Goal: Leave review/rating: Share an evaluation or opinion about a product, service, or content

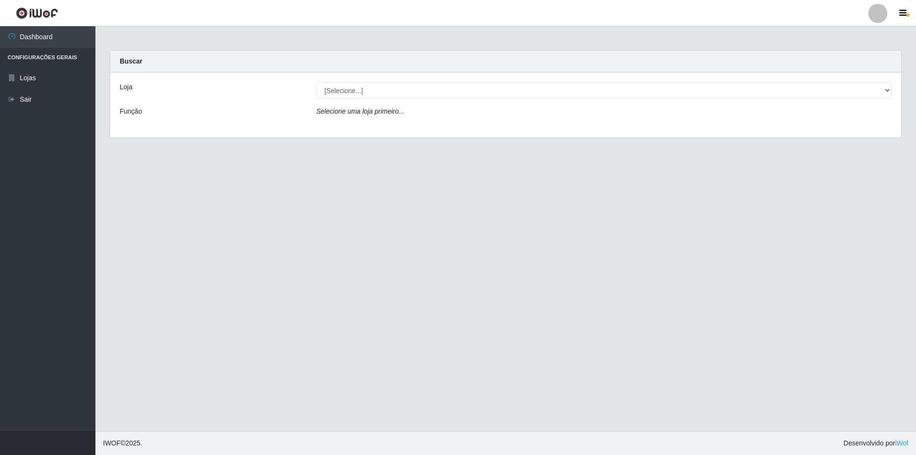
click at [893, 89] on div "[Selecione...] Atacado Vem - [STREET_ADDRESS]" at bounding box center [604, 90] width 590 height 17
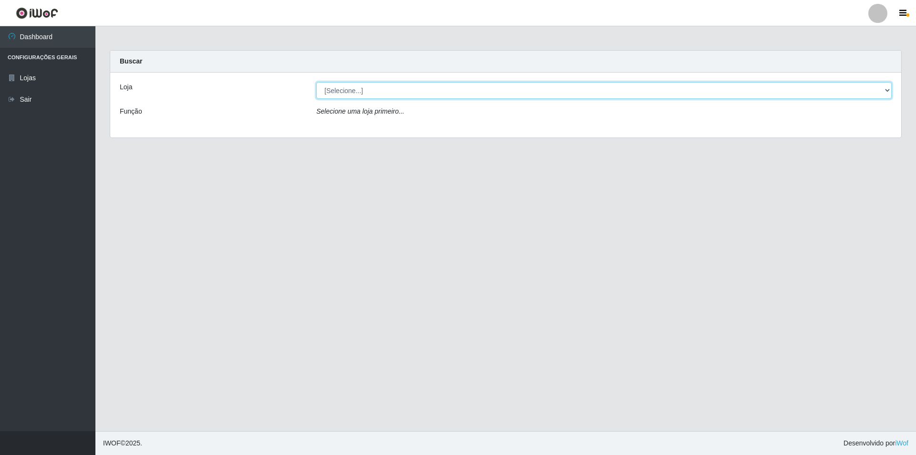
click at [886, 90] on select "[Selecione...] Atacado Vem - [STREET_ADDRESS]" at bounding box center [603, 90] width 575 height 17
select select "449"
click at [316, 82] on select "[Selecione...] Atacado Vem - [STREET_ADDRESS]" at bounding box center [603, 90] width 575 height 17
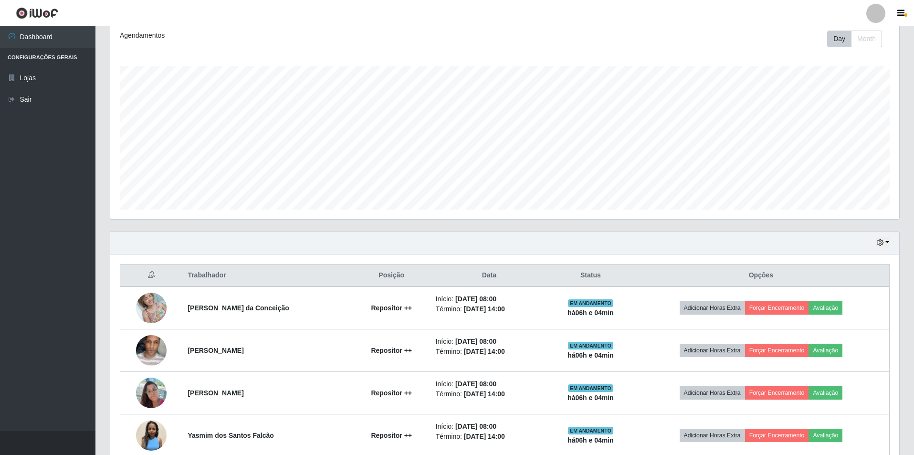
scroll to position [191, 0]
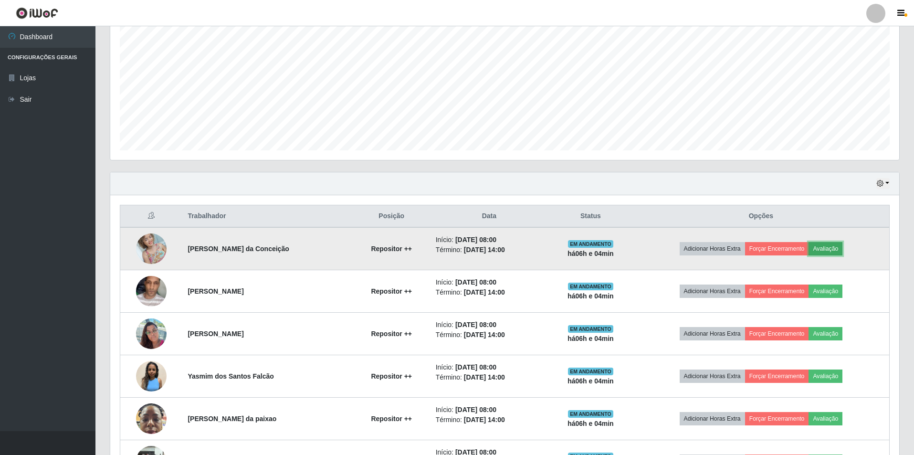
click at [842, 247] on button "Avaliação" at bounding box center [825, 248] width 34 height 13
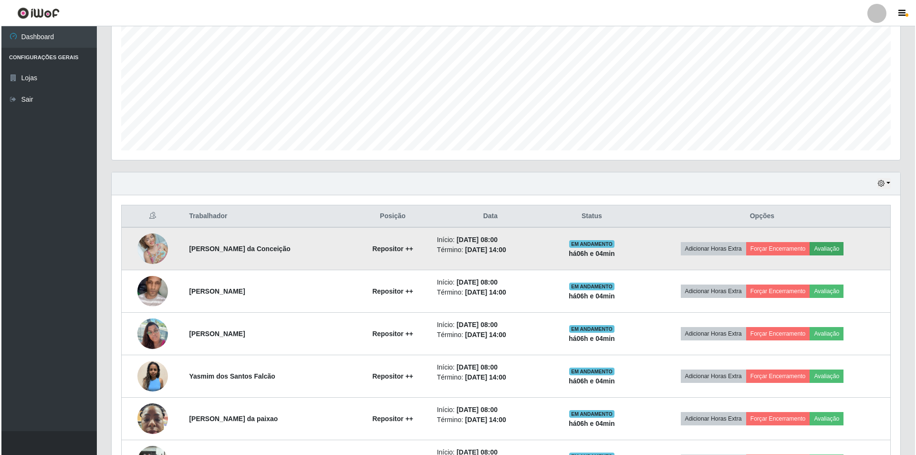
scroll to position [198, 784]
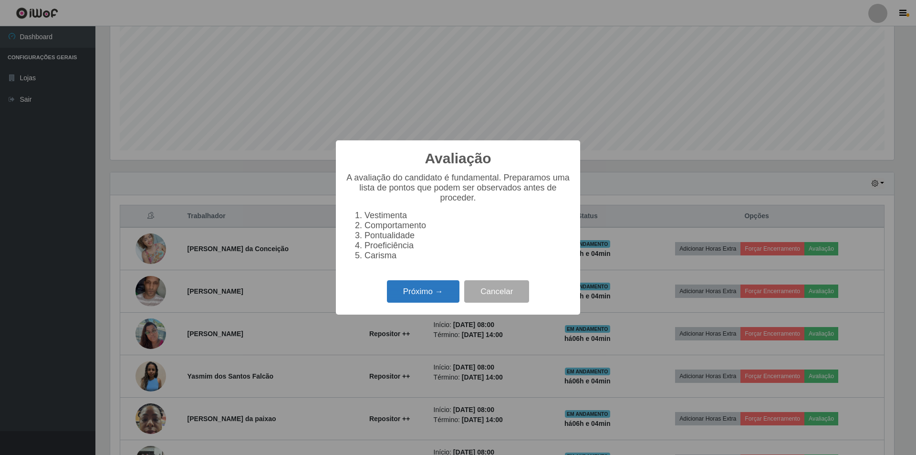
click at [421, 293] on button "Próximo →" at bounding box center [423, 291] width 73 height 22
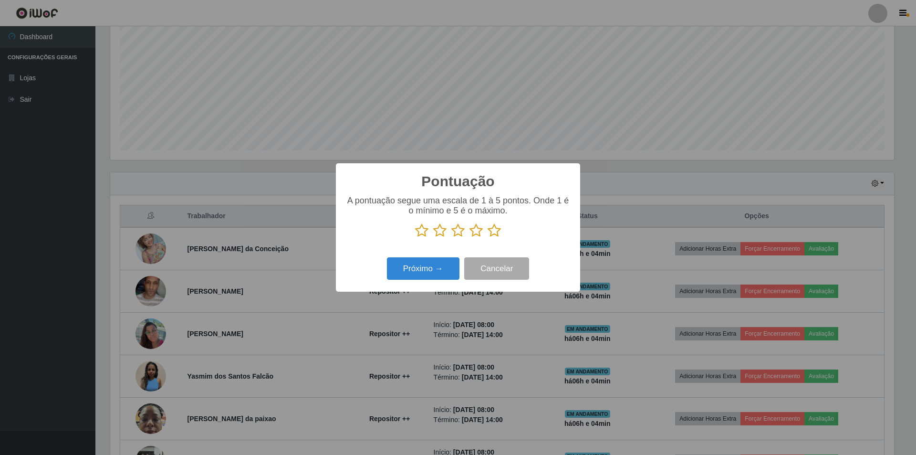
scroll to position [476879, 476293]
click at [477, 228] on icon at bounding box center [475, 230] width 13 height 14
click at [469, 238] on input "radio" at bounding box center [469, 238] width 0 height 0
click at [430, 265] on button "Próximo →" at bounding box center [423, 268] width 73 height 22
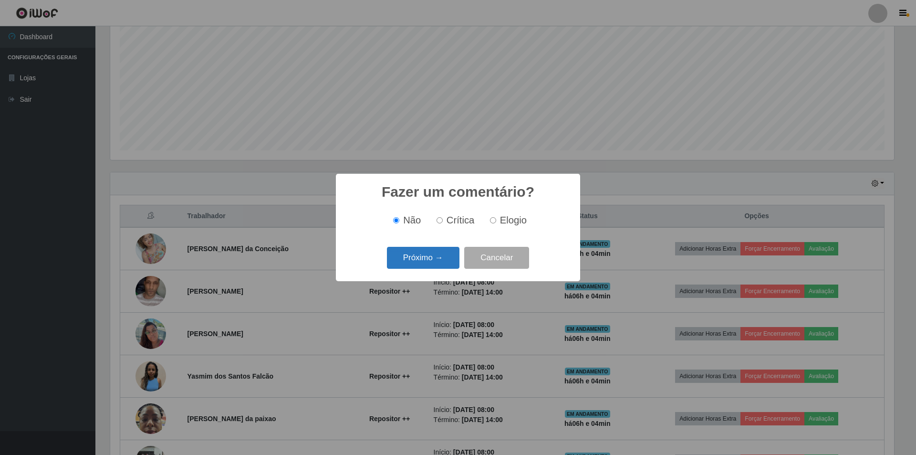
click at [439, 255] on button "Próximo →" at bounding box center [423, 258] width 73 height 22
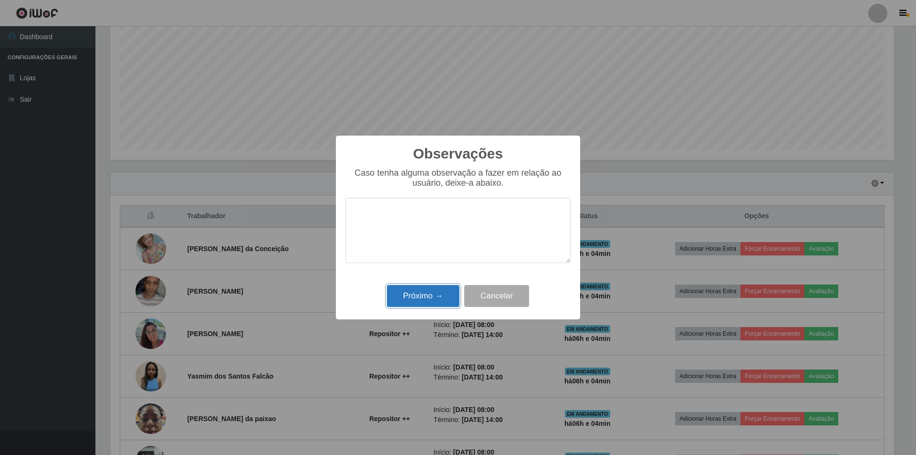
click at [433, 301] on button "Próximo →" at bounding box center [423, 296] width 73 height 22
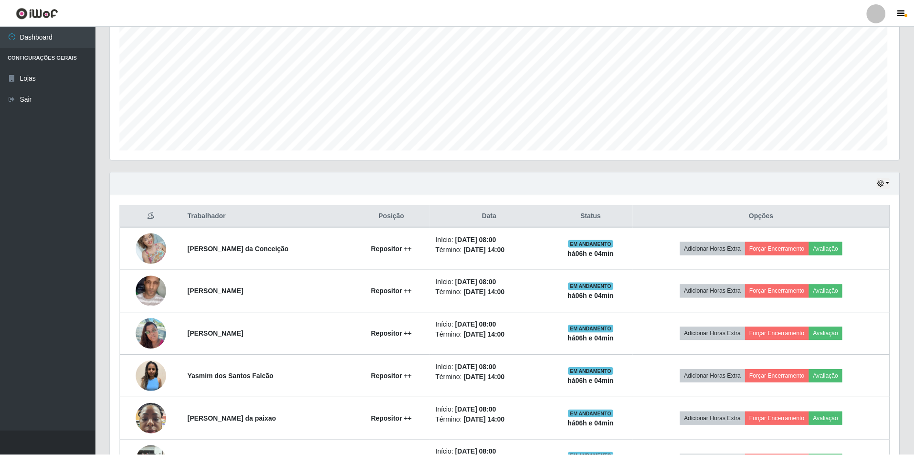
scroll to position [198, 789]
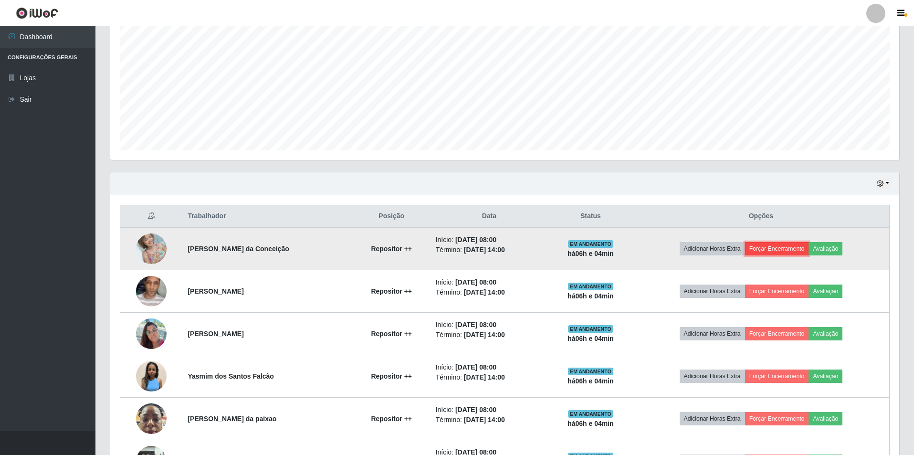
click at [790, 245] on button "Forçar Encerramento" at bounding box center [777, 248] width 64 height 13
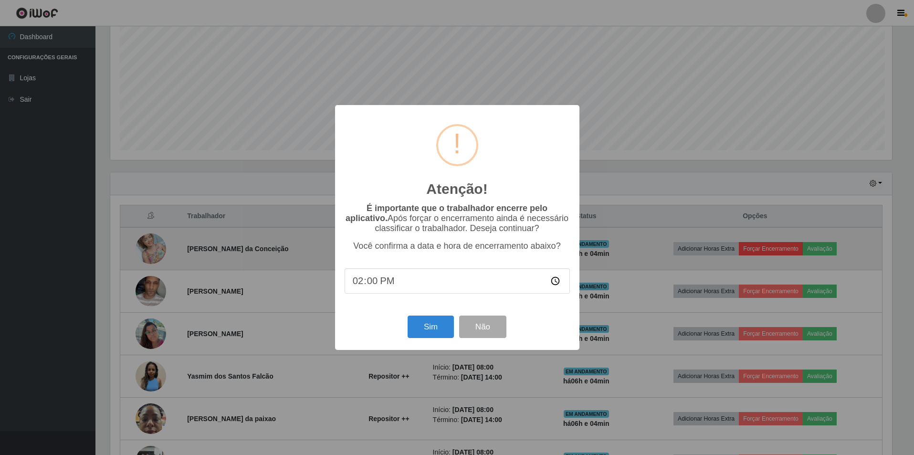
scroll to position [198, 784]
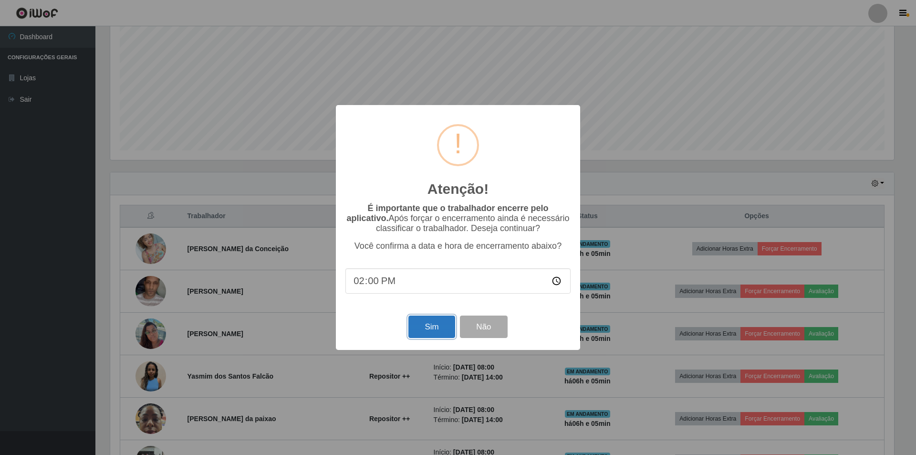
click at [441, 333] on button "Sim" at bounding box center [431, 326] width 46 height 22
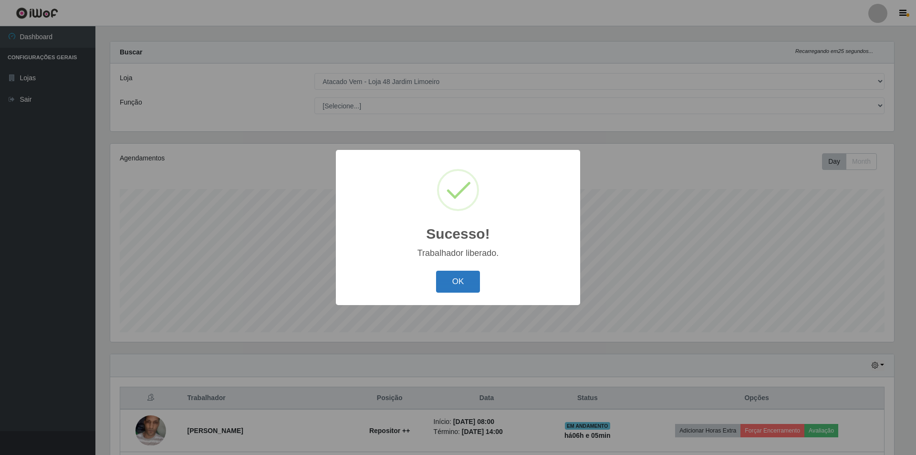
click at [461, 277] on button "OK" at bounding box center [458, 282] width 44 height 22
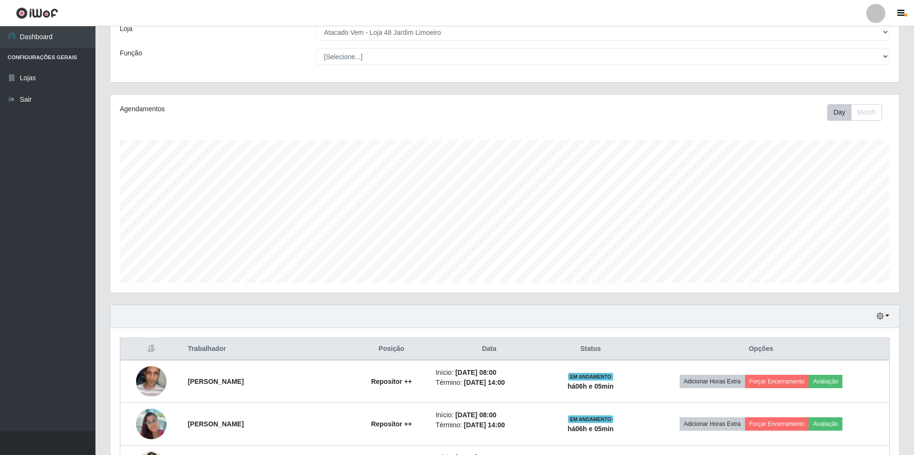
scroll to position [104, 0]
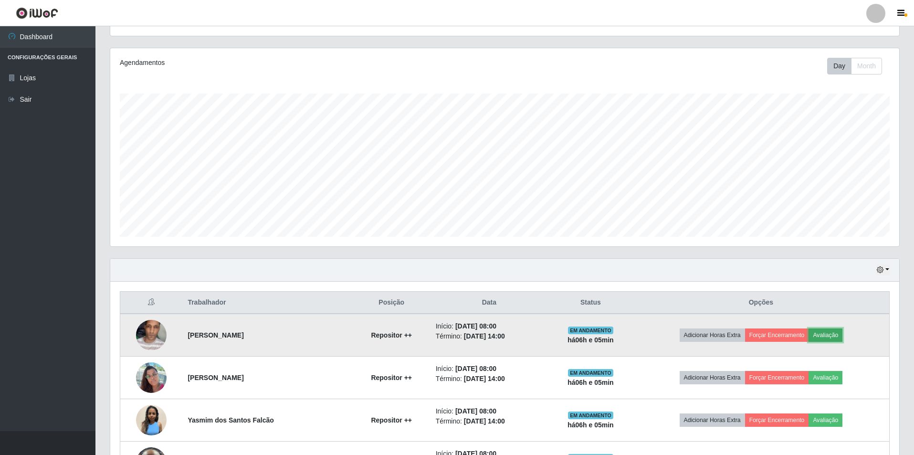
click at [839, 331] on button "Avaliação" at bounding box center [825, 334] width 34 height 13
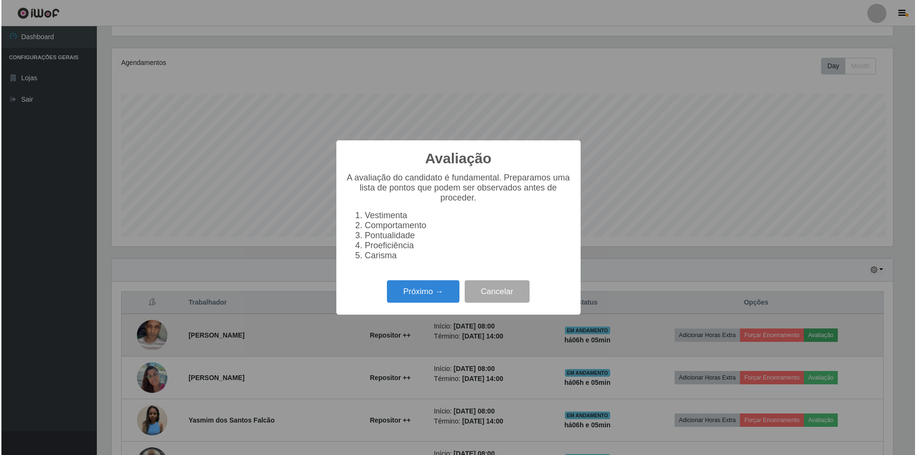
scroll to position [198, 784]
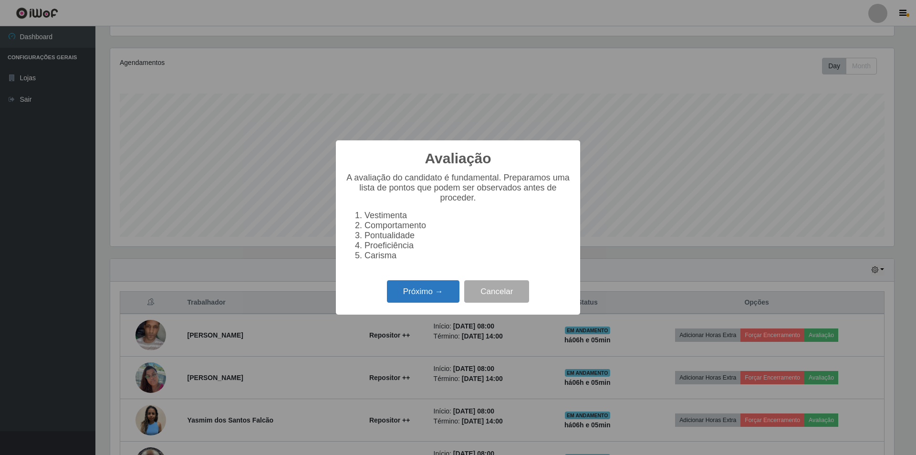
click at [429, 291] on button "Próximo →" at bounding box center [423, 291] width 73 height 22
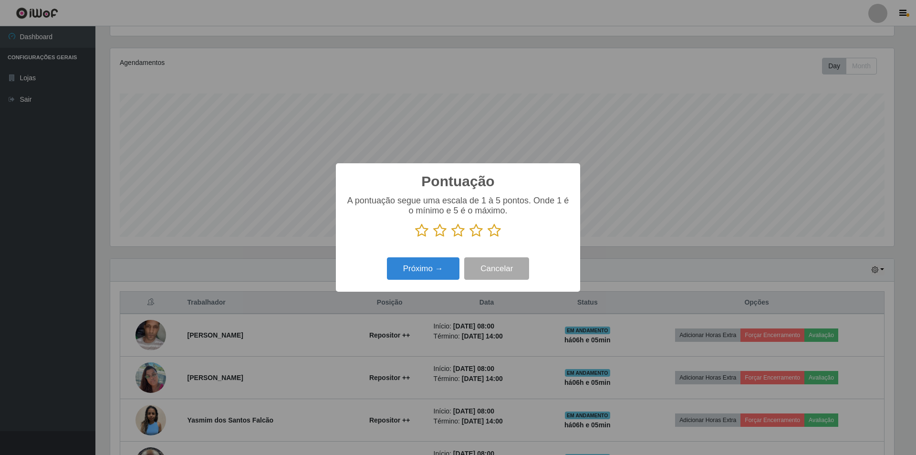
click at [472, 234] on icon at bounding box center [475, 230] width 13 height 14
click at [469, 238] on input "radio" at bounding box center [469, 238] width 0 height 0
click at [424, 271] on button "Próximo →" at bounding box center [423, 268] width 73 height 22
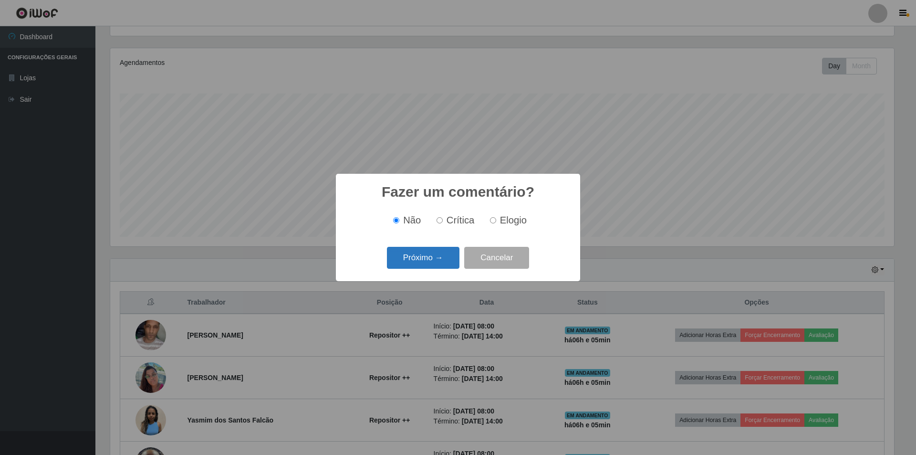
click at [430, 258] on button "Próximo →" at bounding box center [423, 258] width 73 height 22
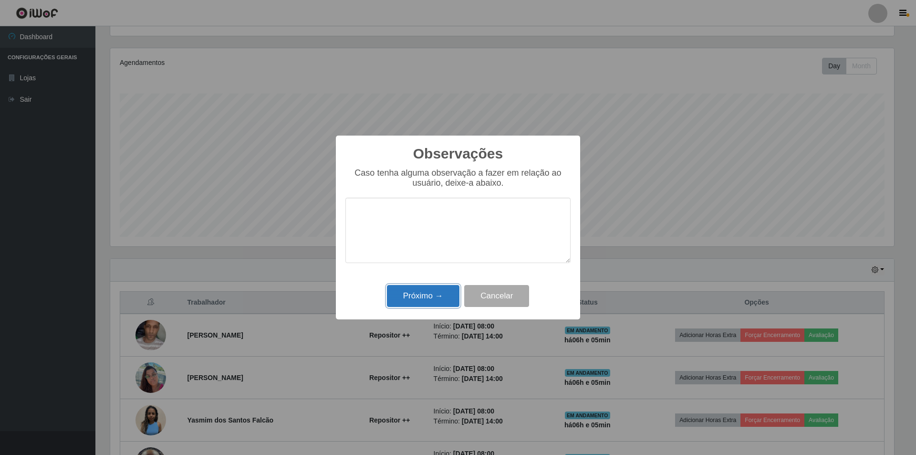
click at [428, 301] on button "Próximo →" at bounding box center [423, 296] width 73 height 22
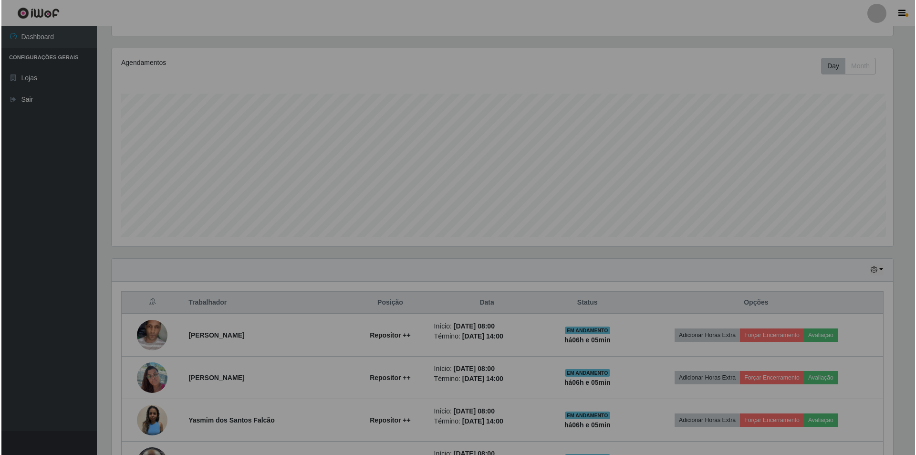
scroll to position [198, 789]
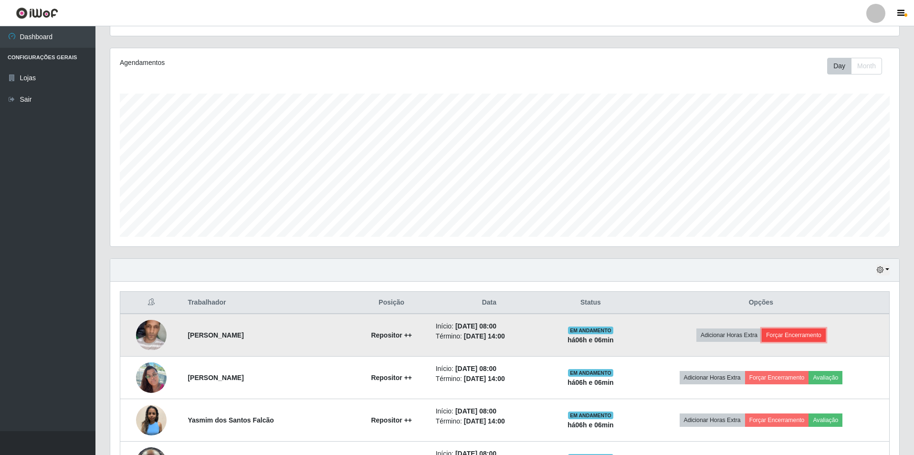
click at [808, 335] on button "Forçar Encerramento" at bounding box center [793, 334] width 64 height 13
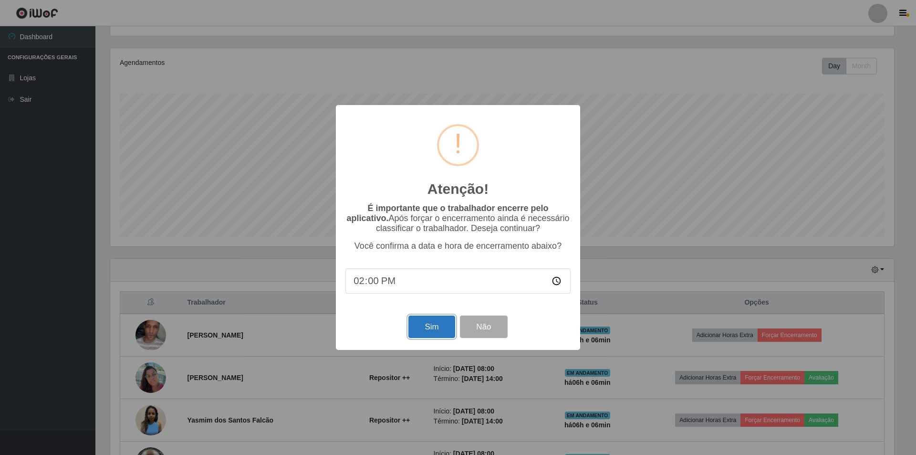
click at [436, 329] on button "Sim" at bounding box center [431, 326] width 46 height 22
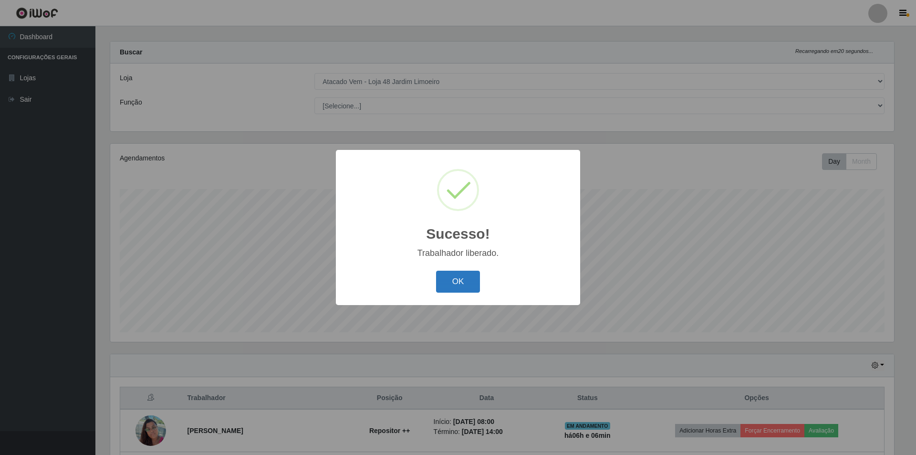
click at [469, 281] on button "OK" at bounding box center [458, 282] width 44 height 22
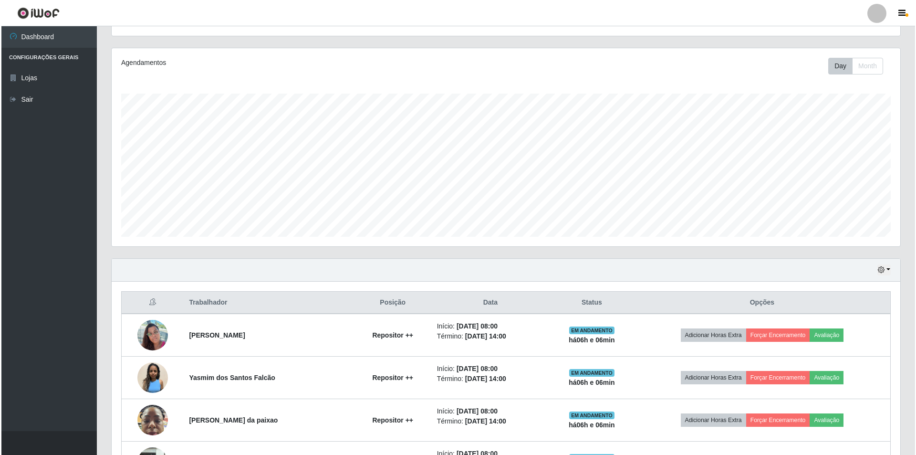
scroll to position [152, 0]
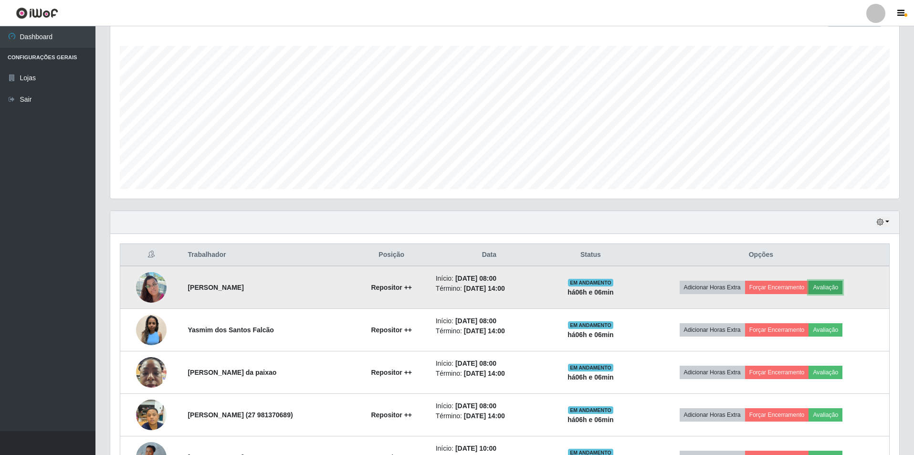
click at [836, 282] on button "Avaliação" at bounding box center [825, 287] width 34 height 13
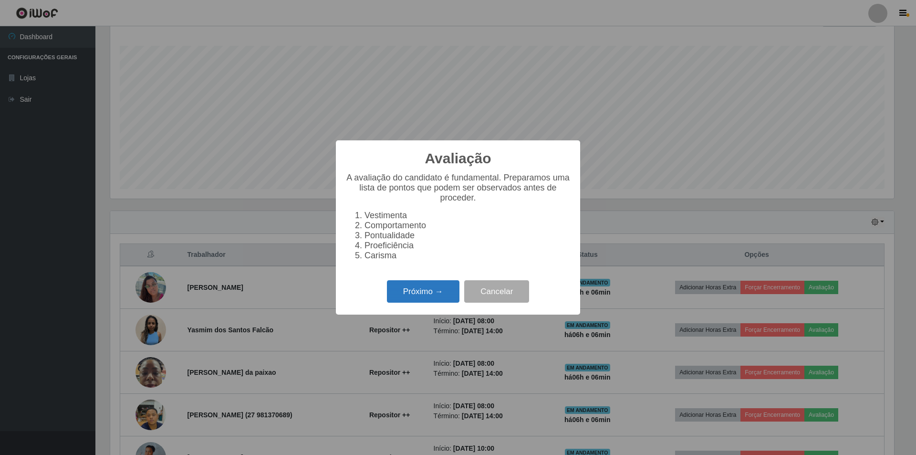
click at [409, 292] on button "Próximo →" at bounding box center [423, 291] width 73 height 22
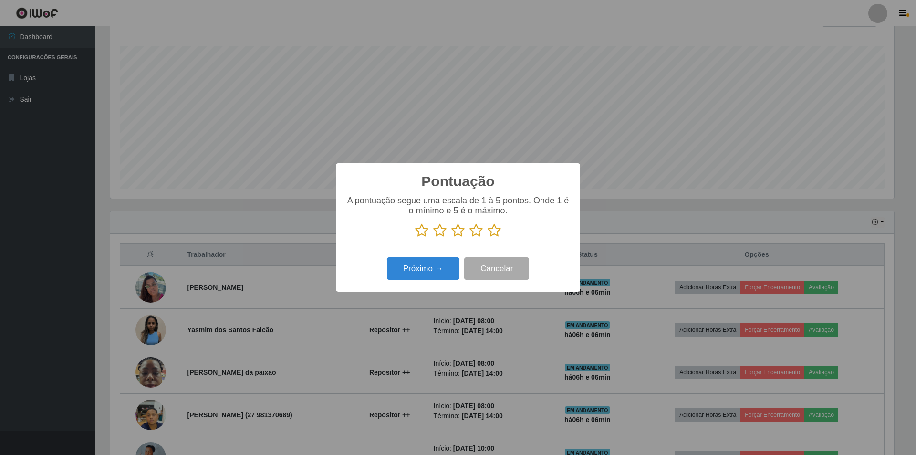
scroll to position [476879, 476293]
click at [475, 231] on icon at bounding box center [475, 230] width 13 height 14
click at [469, 238] on input "radio" at bounding box center [469, 238] width 0 height 0
click at [428, 265] on button "Próximo →" at bounding box center [423, 268] width 73 height 22
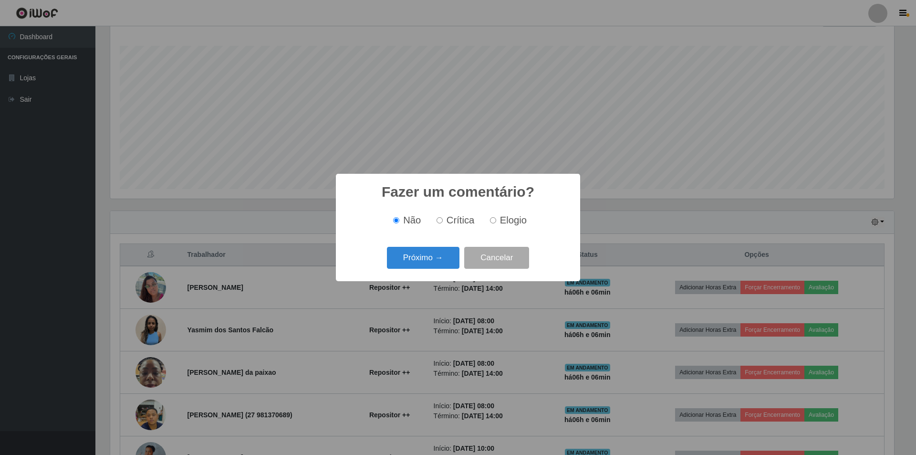
click at [428, 265] on button "Próximo →" at bounding box center [423, 258] width 73 height 22
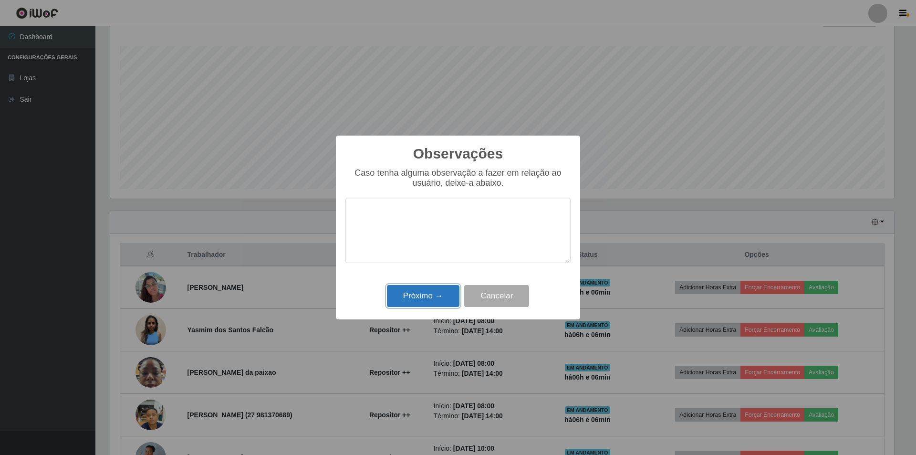
click at [416, 291] on button "Próximo →" at bounding box center [423, 296] width 73 height 22
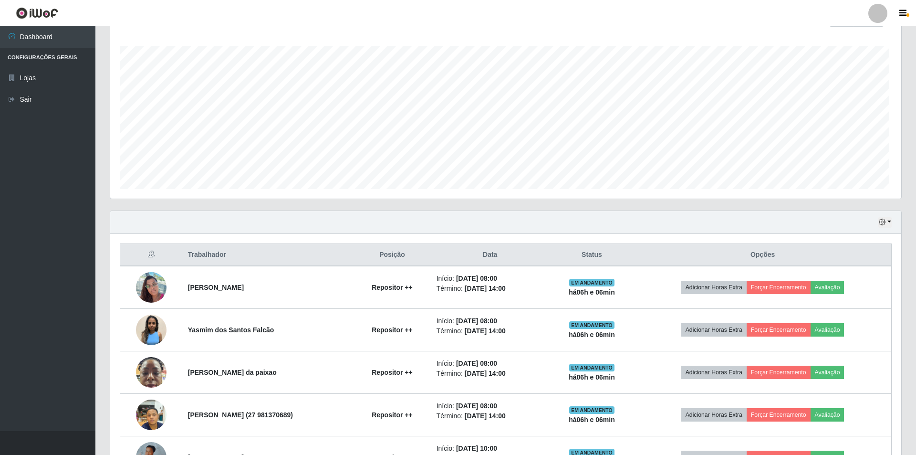
scroll to position [198, 789]
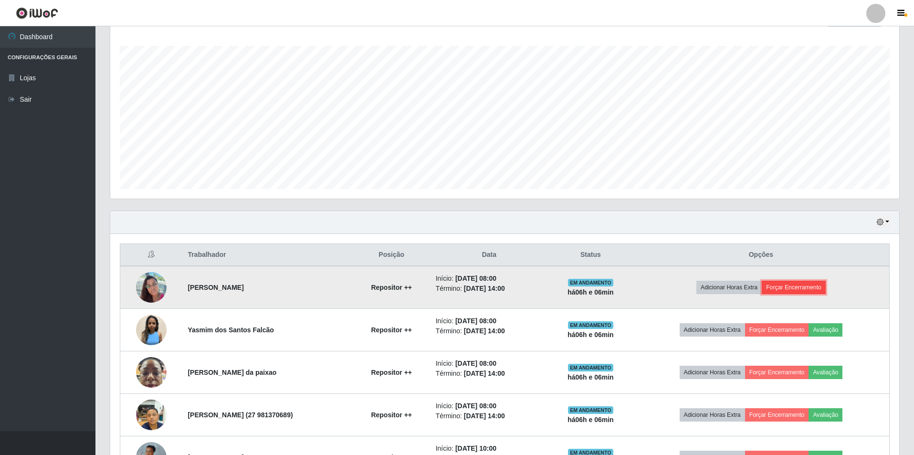
click at [794, 283] on button "Forçar Encerramento" at bounding box center [793, 287] width 64 height 13
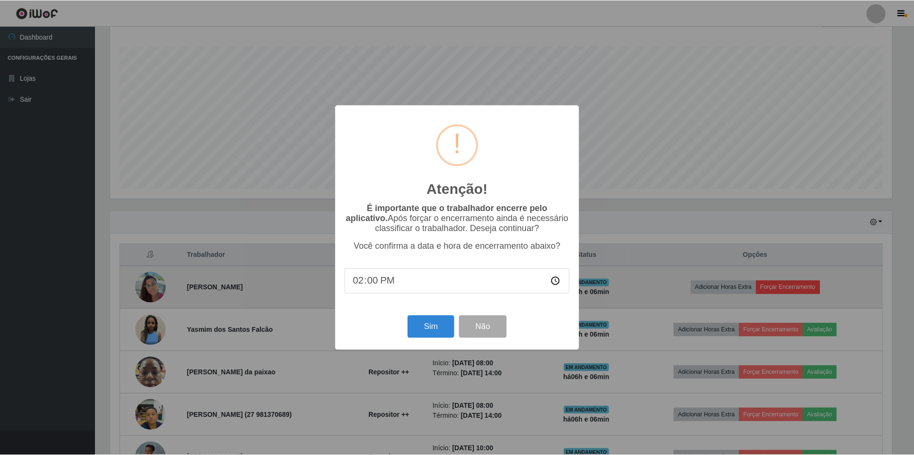
scroll to position [198, 784]
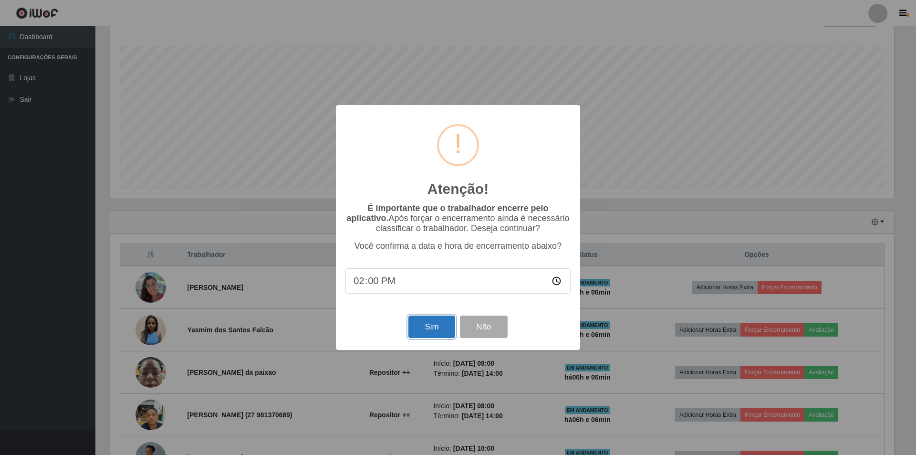
click at [428, 331] on button "Sim" at bounding box center [431, 326] width 46 height 22
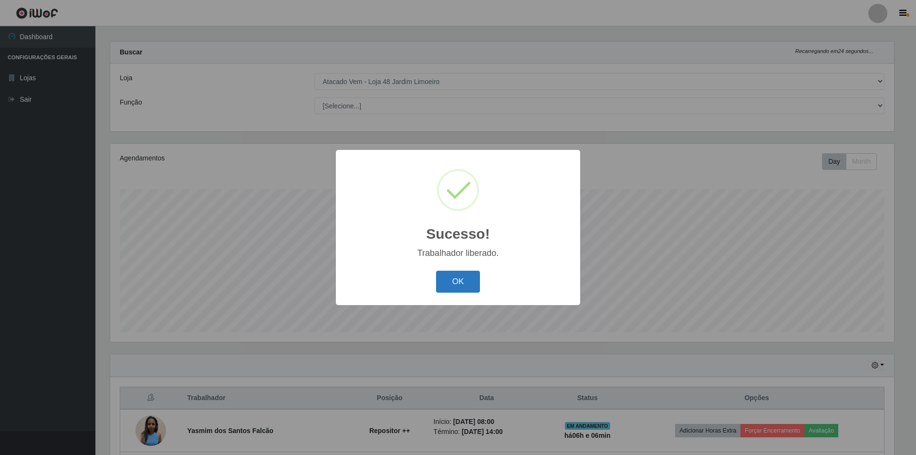
click at [466, 279] on button "OK" at bounding box center [458, 282] width 44 height 22
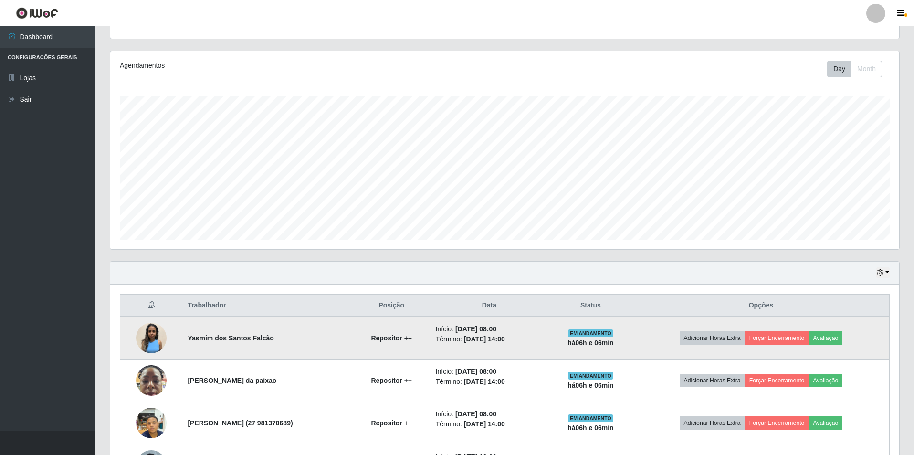
scroll to position [152, 0]
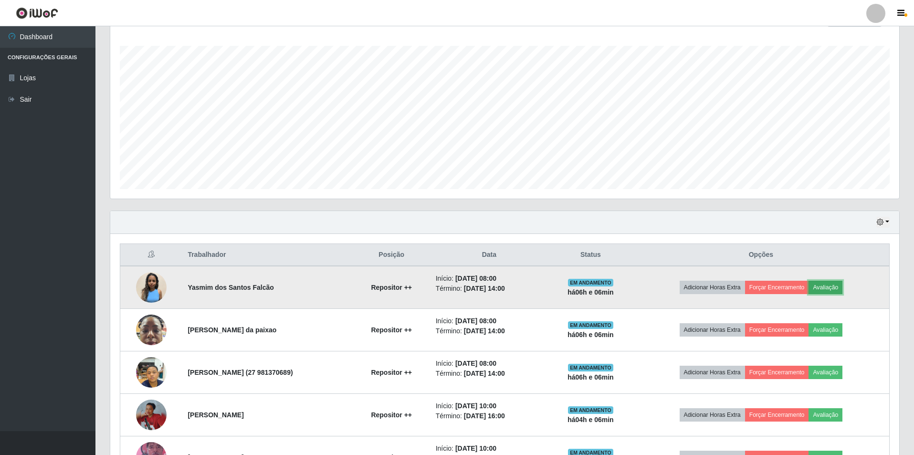
click at [833, 284] on button "Avaliação" at bounding box center [825, 287] width 34 height 13
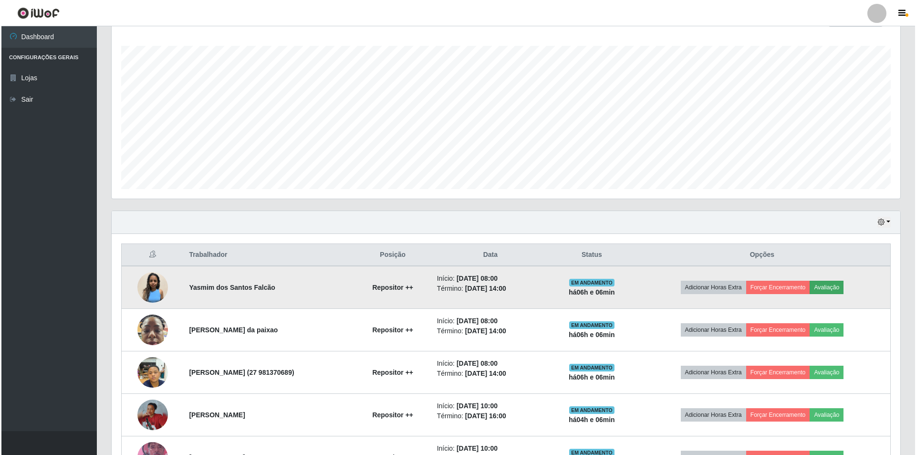
scroll to position [198, 784]
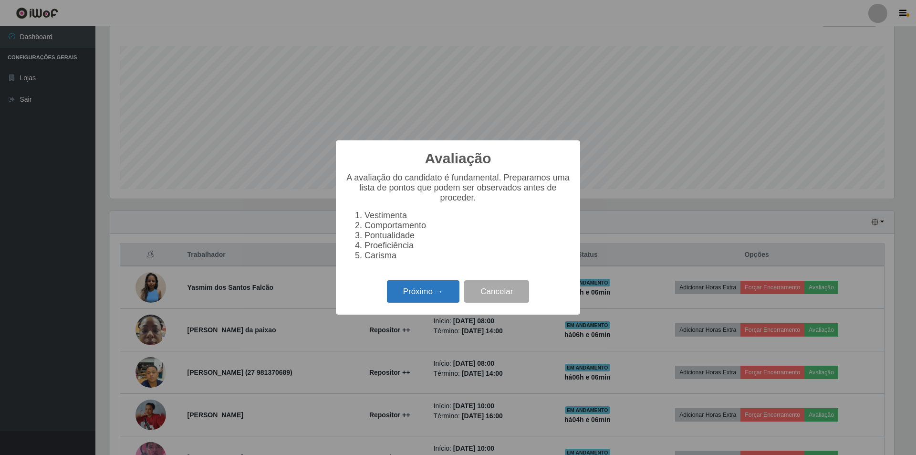
click at [416, 291] on button "Próximo →" at bounding box center [423, 291] width 73 height 22
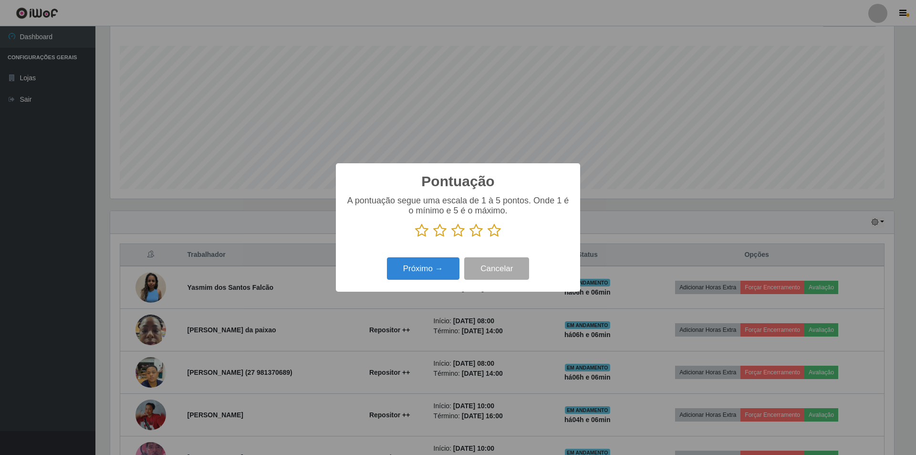
click at [458, 230] on icon at bounding box center [457, 230] width 13 height 14
click at [451, 238] on input "radio" at bounding box center [451, 238] width 0 height 0
click at [440, 271] on button "Próximo →" at bounding box center [423, 268] width 73 height 22
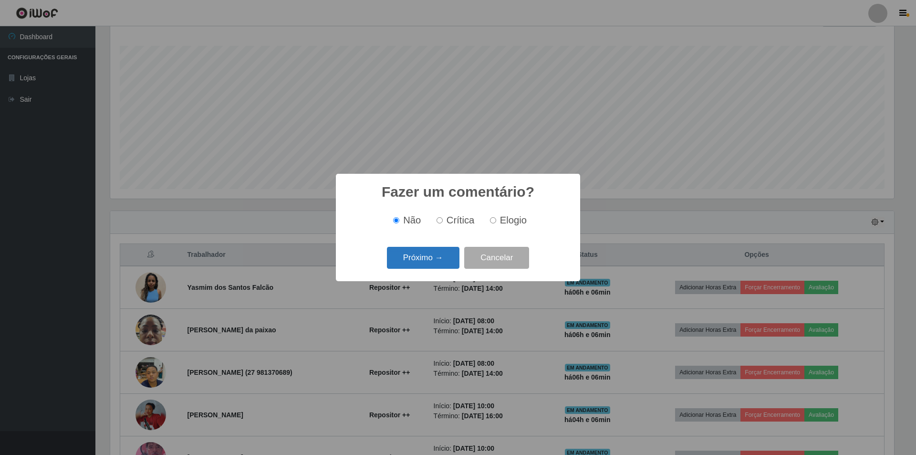
click at [443, 260] on button "Próximo →" at bounding box center [423, 258] width 73 height 22
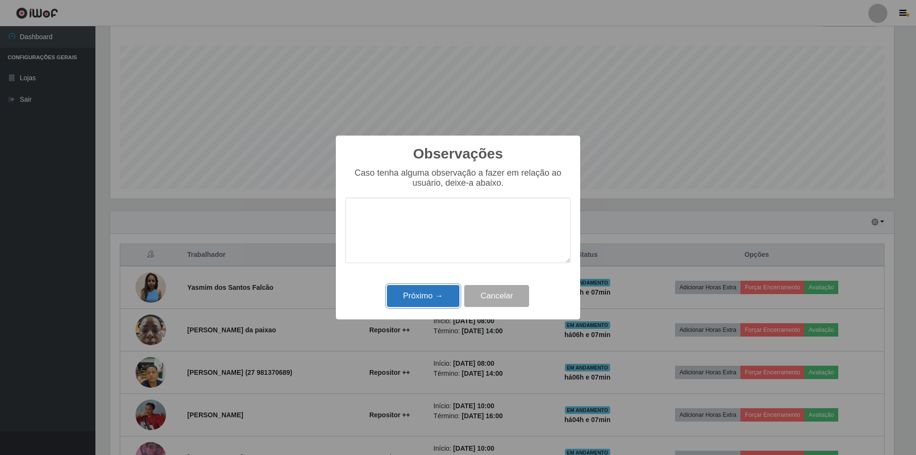
click at [429, 298] on button "Próximo →" at bounding box center [423, 296] width 73 height 22
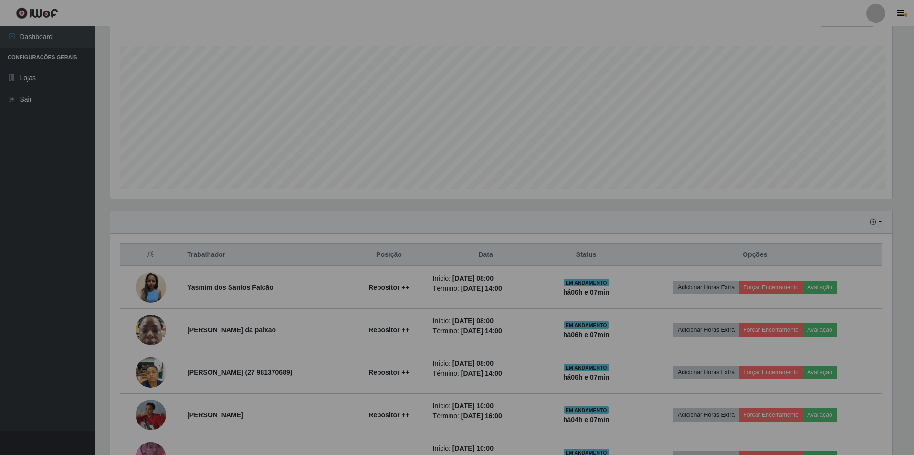
scroll to position [0, 0]
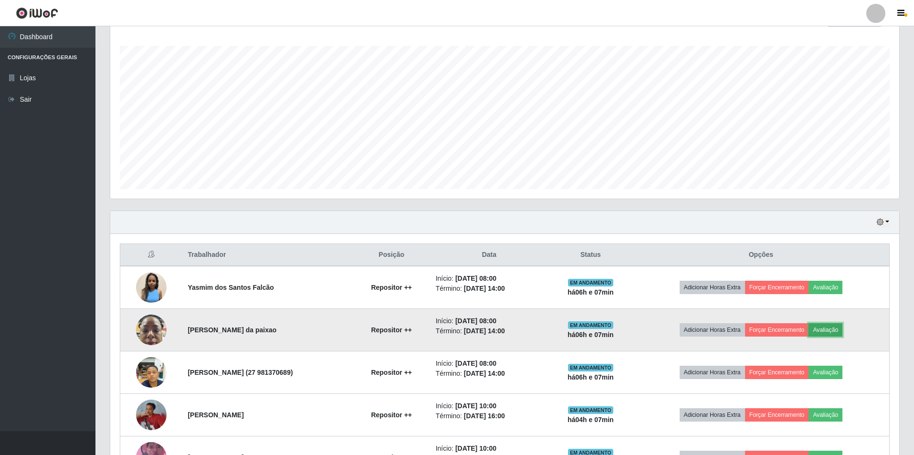
click at [833, 326] on button "Avaliação" at bounding box center [825, 329] width 34 height 13
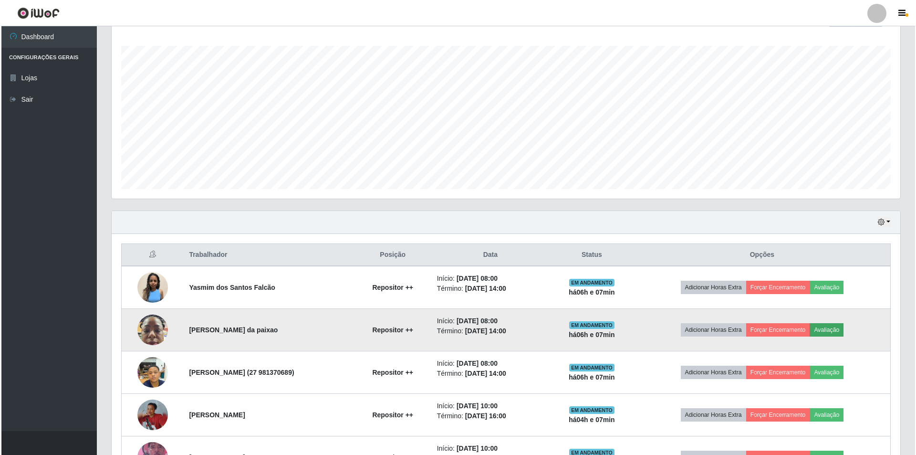
scroll to position [198, 784]
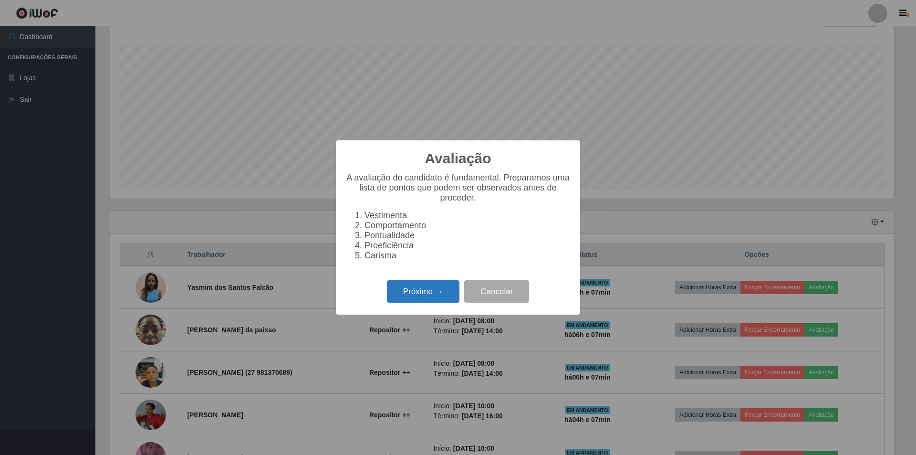
click at [416, 293] on button "Próximo →" at bounding box center [423, 291] width 73 height 22
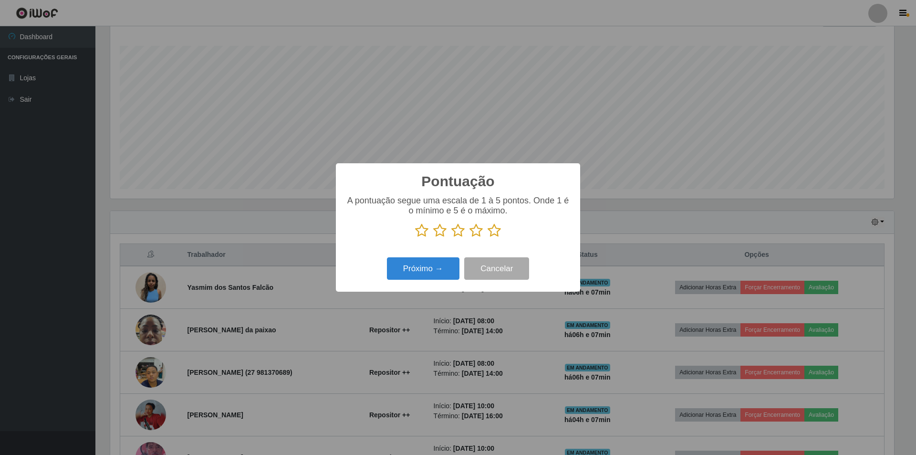
scroll to position [476879, 476293]
click at [459, 232] on icon at bounding box center [457, 230] width 13 height 14
click at [451, 238] on input "radio" at bounding box center [451, 238] width 0 height 0
click at [433, 271] on button "Próximo →" at bounding box center [423, 268] width 73 height 22
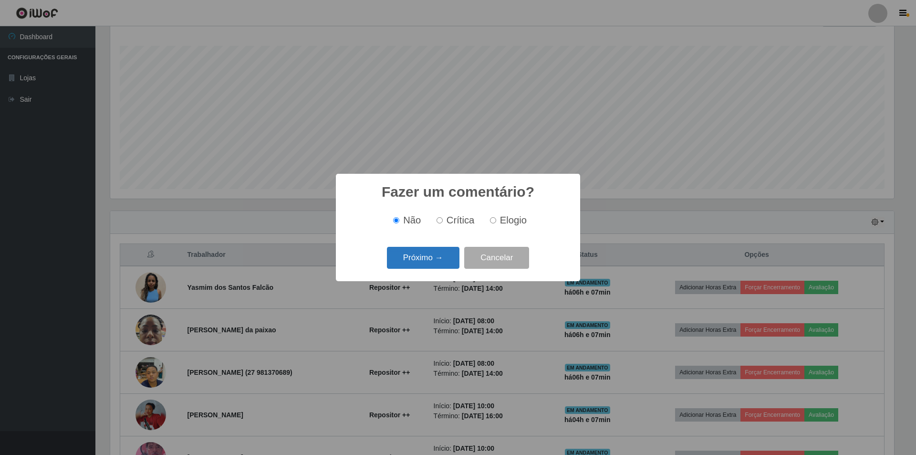
click at [434, 254] on button "Próximo →" at bounding box center [423, 258] width 73 height 22
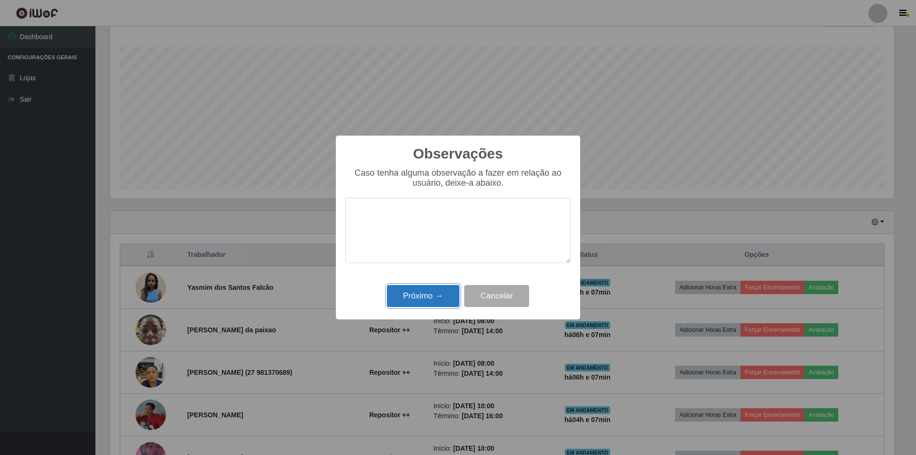
click at [429, 297] on button "Próximo →" at bounding box center [423, 296] width 73 height 22
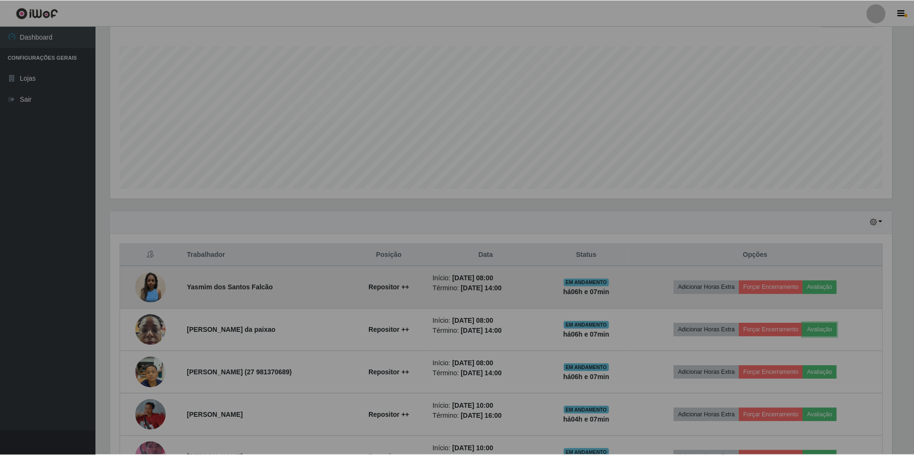
scroll to position [198, 789]
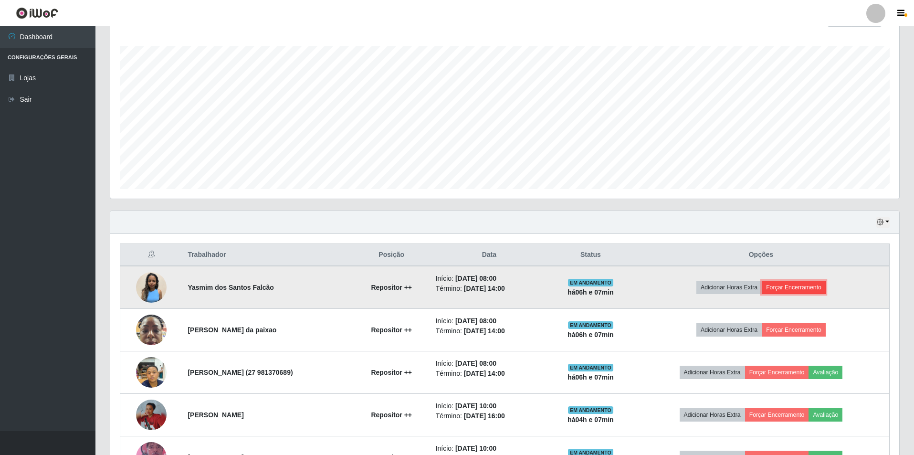
click at [805, 285] on button "Forçar Encerramento" at bounding box center [793, 287] width 64 height 13
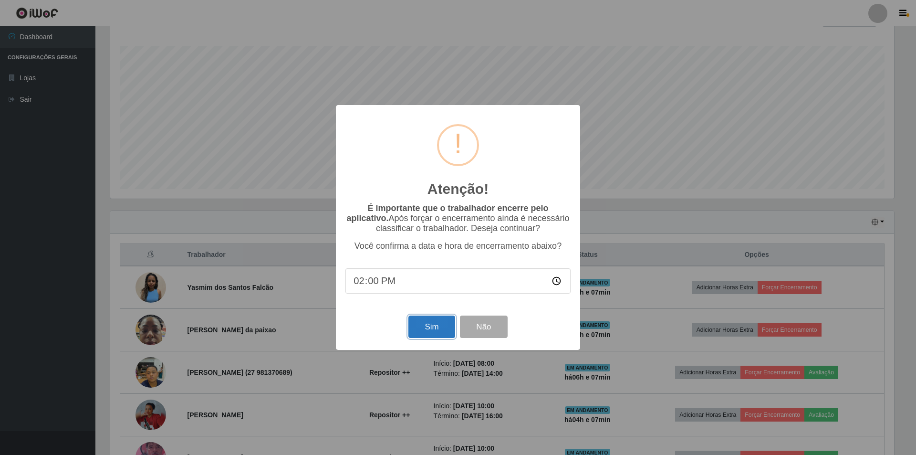
click at [427, 320] on button "Sim" at bounding box center [431, 326] width 46 height 22
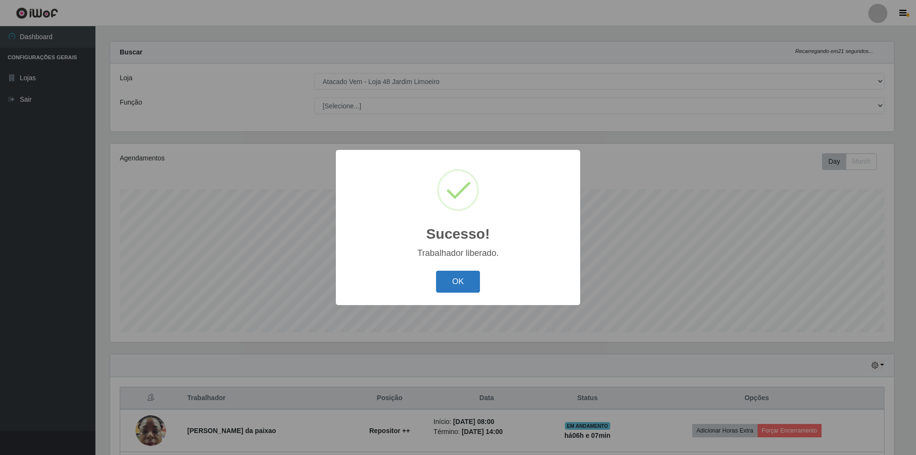
click at [465, 283] on button "OK" at bounding box center [458, 282] width 44 height 22
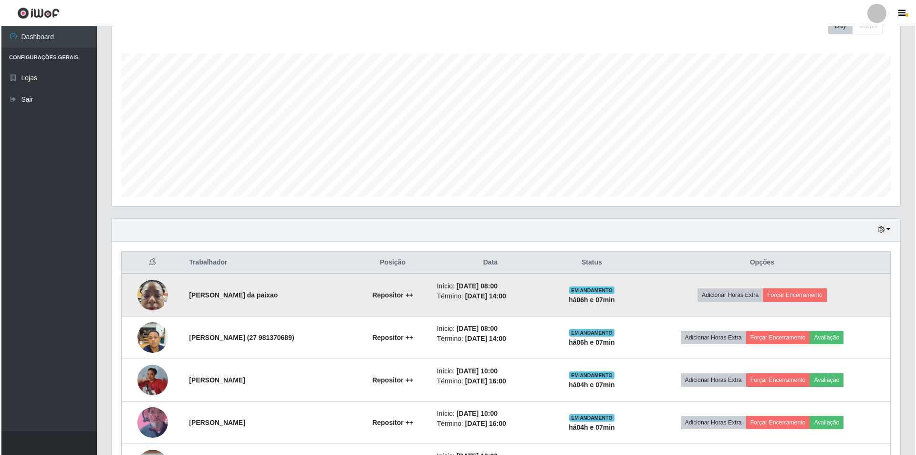
scroll to position [200, 0]
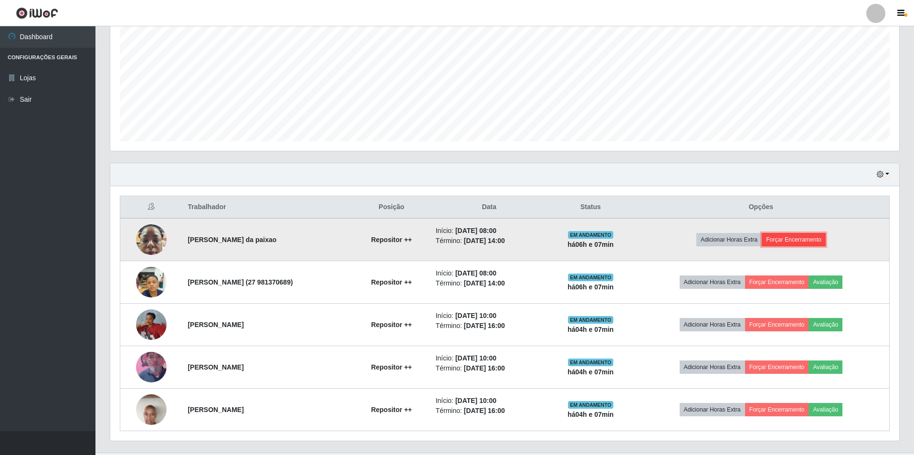
click at [810, 235] on button "Forçar Encerramento" at bounding box center [793, 239] width 64 height 13
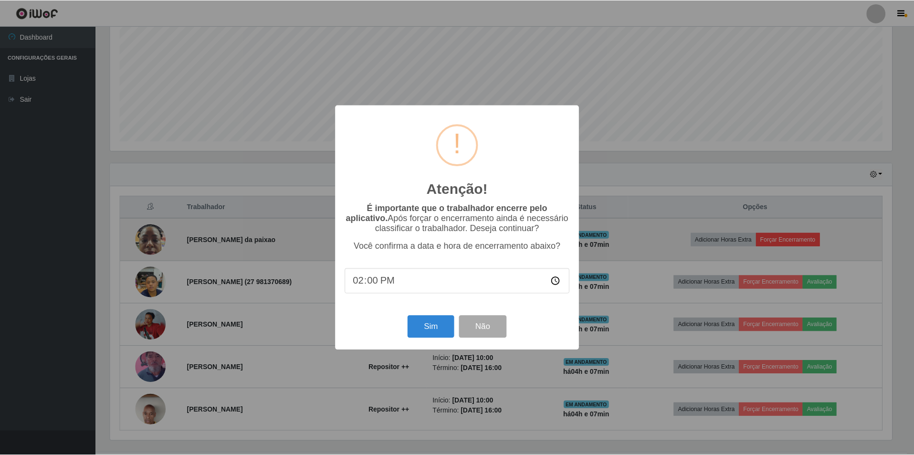
scroll to position [198, 784]
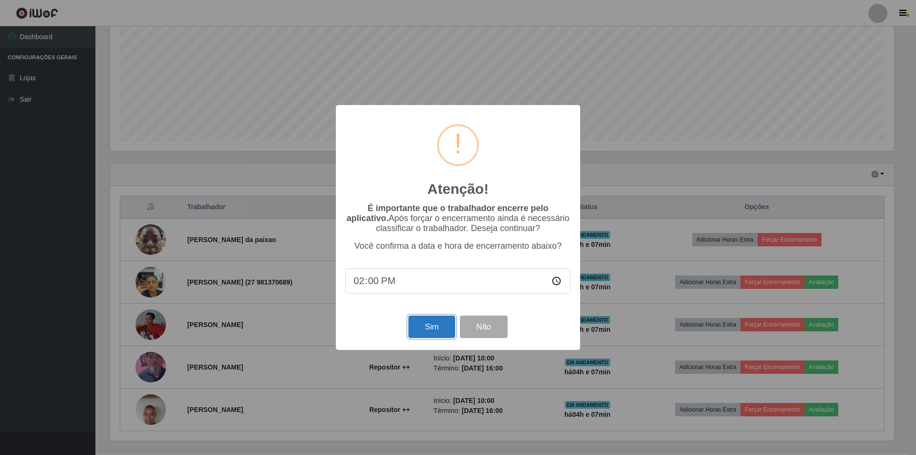
click at [425, 323] on button "Sim" at bounding box center [431, 326] width 46 height 22
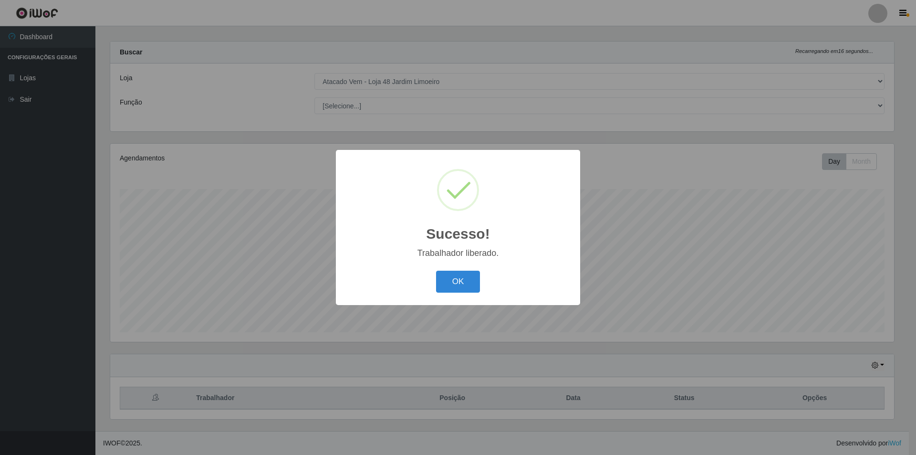
scroll to position [476879, 476293]
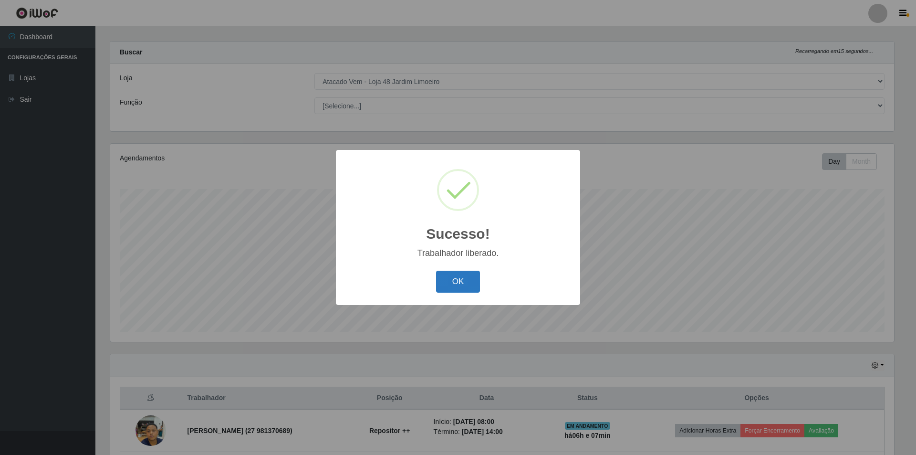
click at [461, 282] on button "OK" at bounding box center [458, 282] width 44 height 22
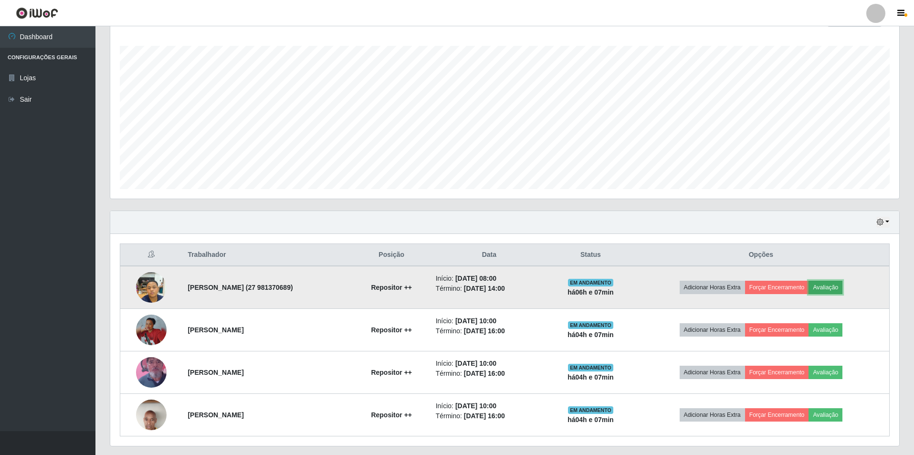
click at [838, 289] on button "Avaliação" at bounding box center [825, 287] width 34 height 13
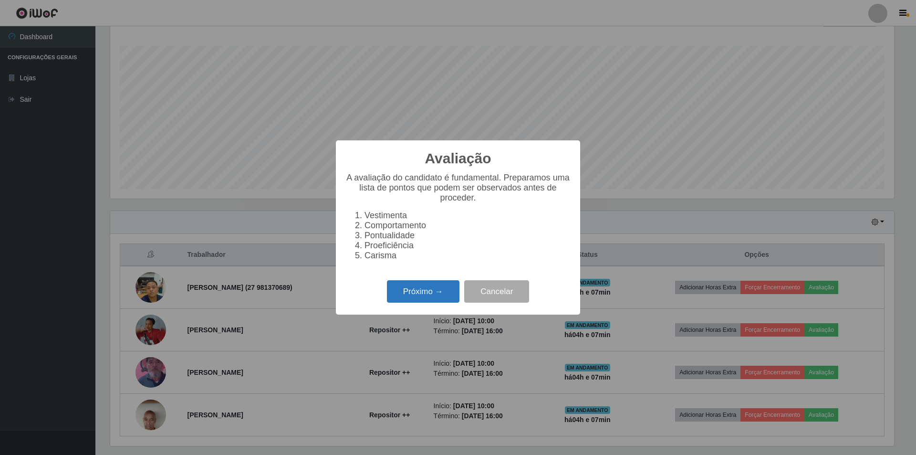
click at [429, 292] on button "Próximo →" at bounding box center [423, 291] width 73 height 22
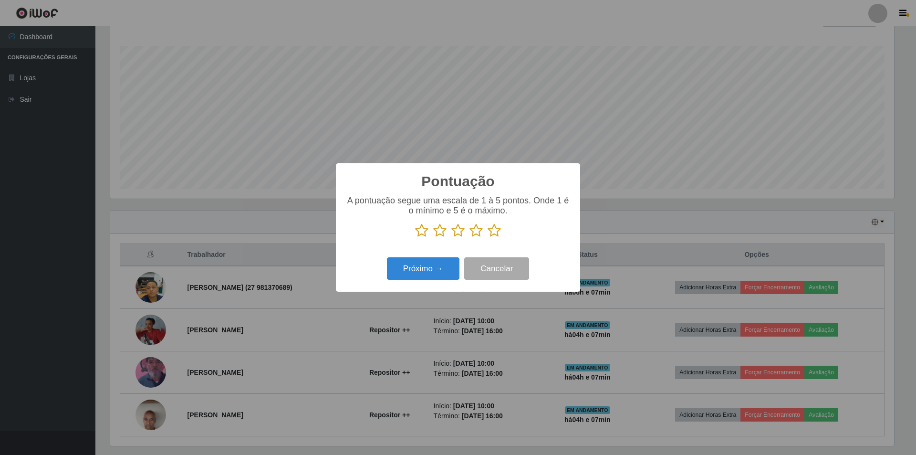
click at [451, 232] on icon at bounding box center [457, 230] width 13 height 14
click at [451, 238] on input "radio" at bounding box center [451, 238] width 0 height 0
click at [431, 267] on button "Próximo →" at bounding box center [423, 268] width 73 height 22
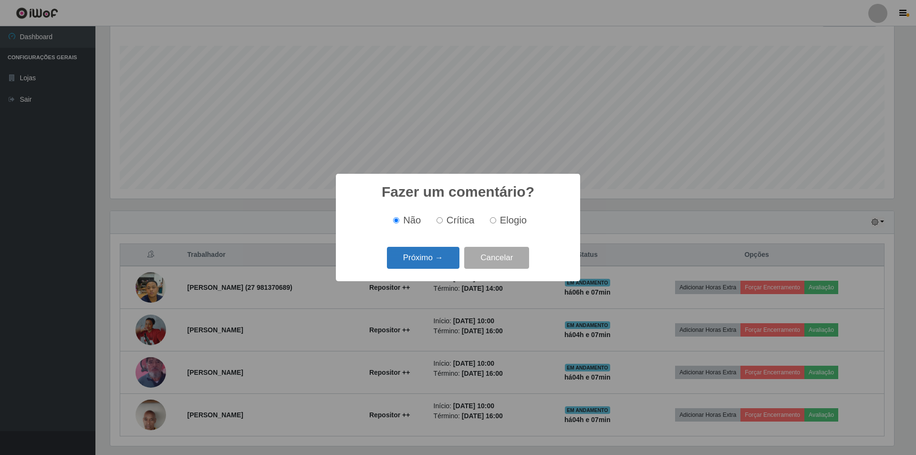
click at [443, 260] on button "Próximo →" at bounding box center [423, 258] width 73 height 22
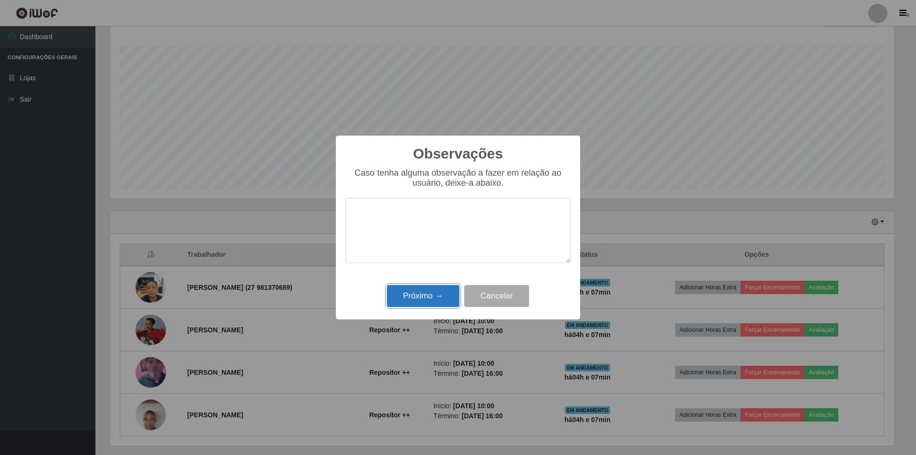
click at [429, 291] on button "Próximo →" at bounding box center [423, 296] width 73 height 22
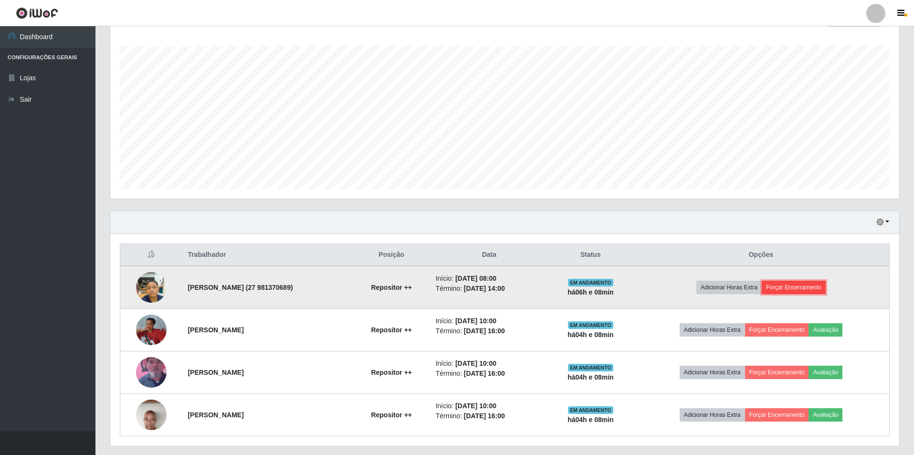
click at [813, 288] on button "Forçar Encerramento" at bounding box center [793, 287] width 64 height 13
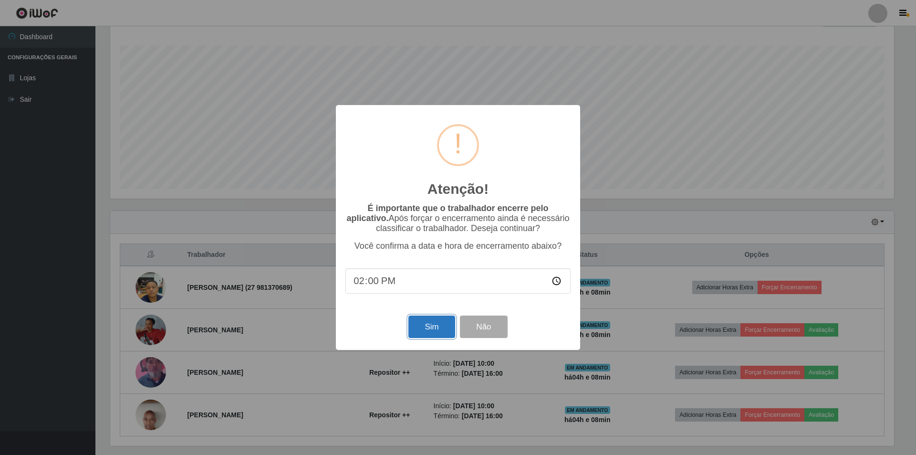
click at [437, 327] on button "Sim" at bounding box center [431, 326] width 46 height 22
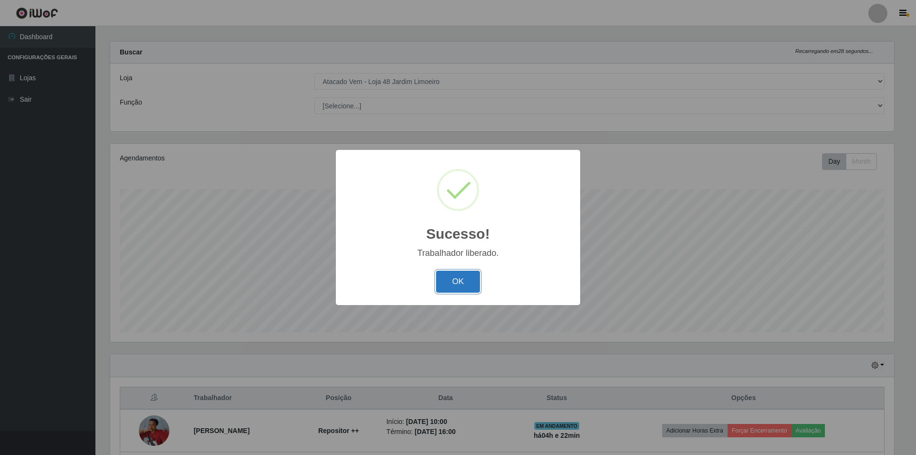
click at [452, 289] on button "OK" at bounding box center [458, 282] width 44 height 22
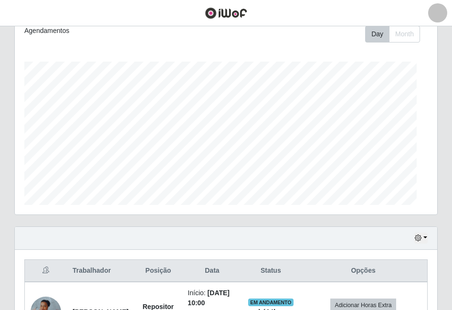
scroll to position [198, 422]
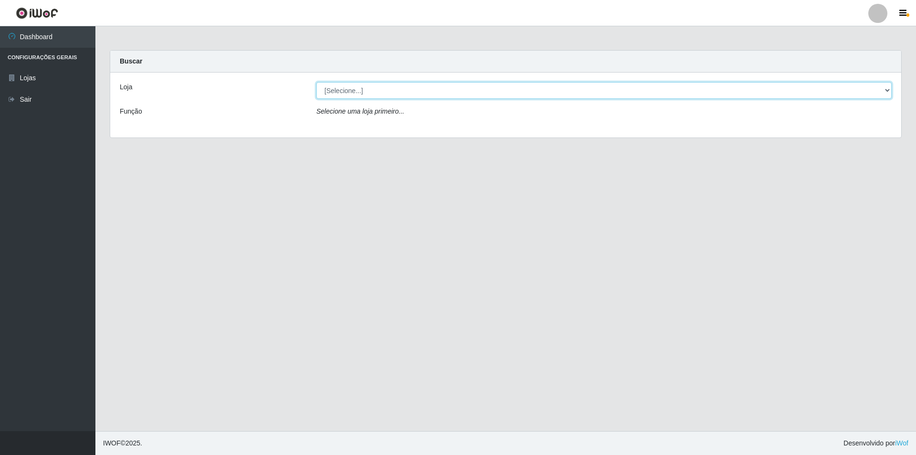
click at [454, 89] on select "[Selecione...] Atacado Vem - [STREET_ADDRESS]" at bounding box center [603, 90] width 575 height 17
select select "449"
click at [316, 82] on select "[Selecione...] Atacado Vem - [STREET_ADDRESS]" at bounding box center [603, 90] width 575 height 17
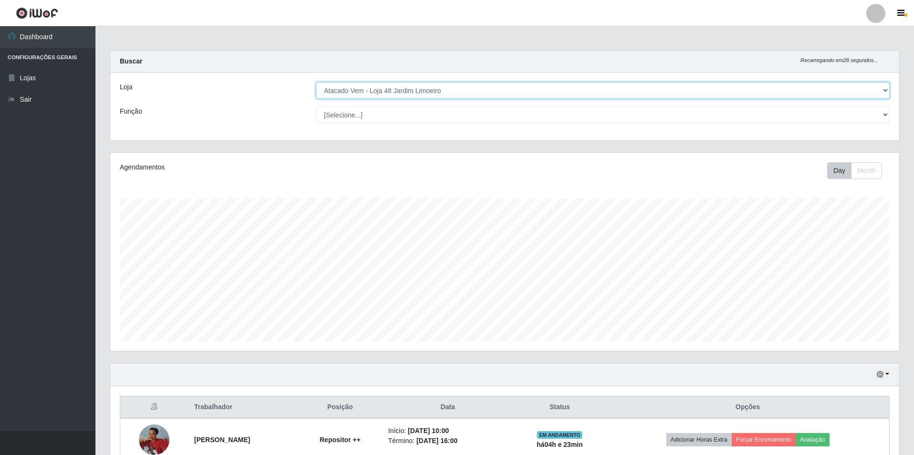
scroll to position [136, 0]
